Goal: Task Accomplishment & Management: Use online tool/utility

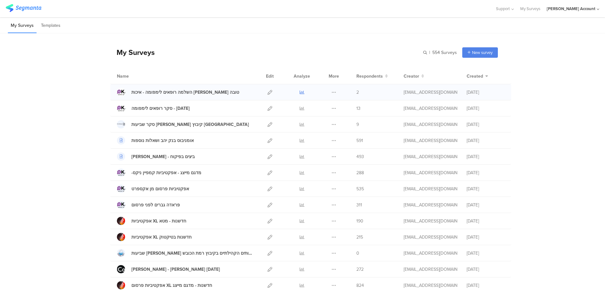
click at [300, 91] on icon at bounding box center [302, 92] width 5 height 5
click at [301, 109] on icon at bounding box center [302, 108] width 5 height 5
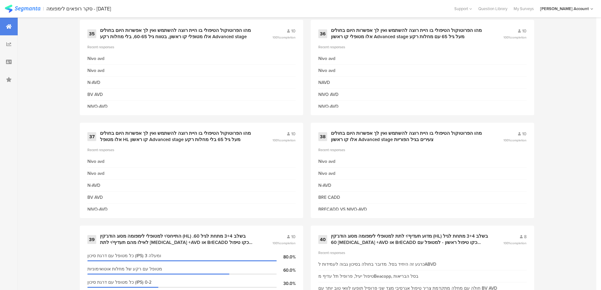
scroll to position [2691, 0]
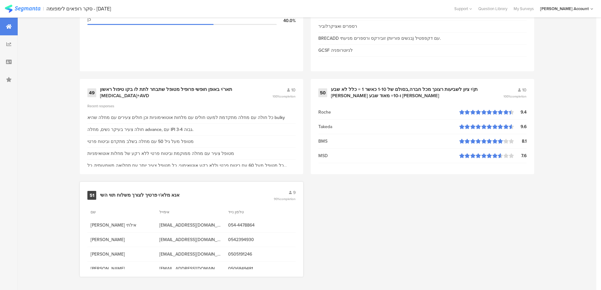
click at [151, 195] on div "אנא מלא/י פרטיך לצורך משלוח תווי השי" at bounding box center [139, 195] width 79 height 6
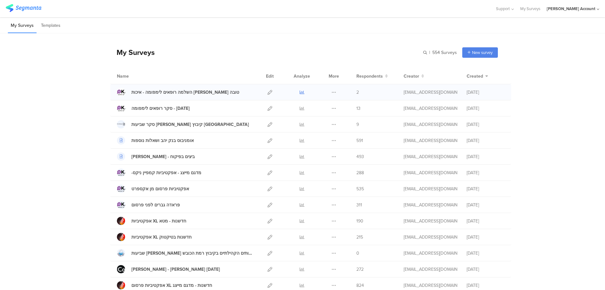
click at [300, 91] on icon at bounding box center [302, 92] width 5 height 5
